Goal: Information Seeking & Learning: Learn about a topic

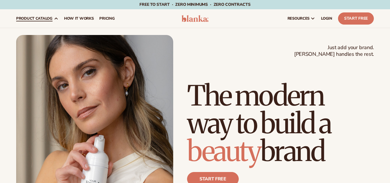
click at [51, 22] on link "product catalog" at bounding box center [37, 18] width 48 height 18
click at [98, 20] on link "pricing" at bounding box center [106, 18] width 21 height 18
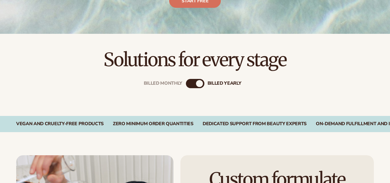
scroll to position [151, 0]
